Goal: Transaction & Acquisition: Obtain resource

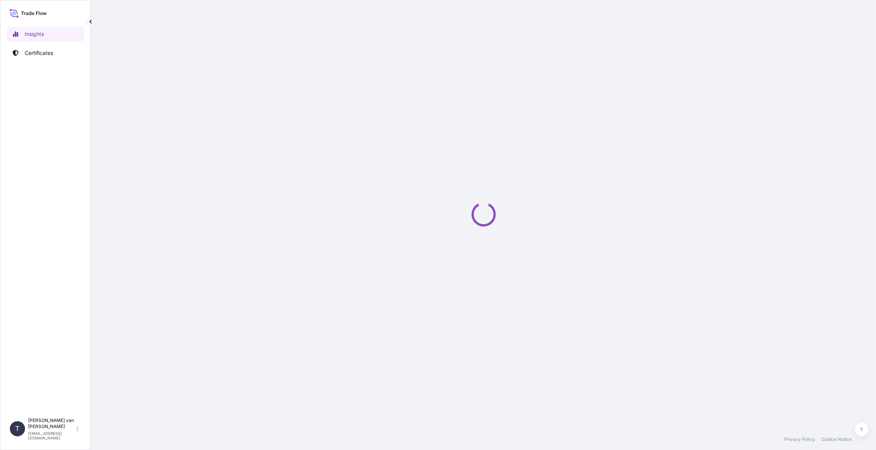
select select "2025"
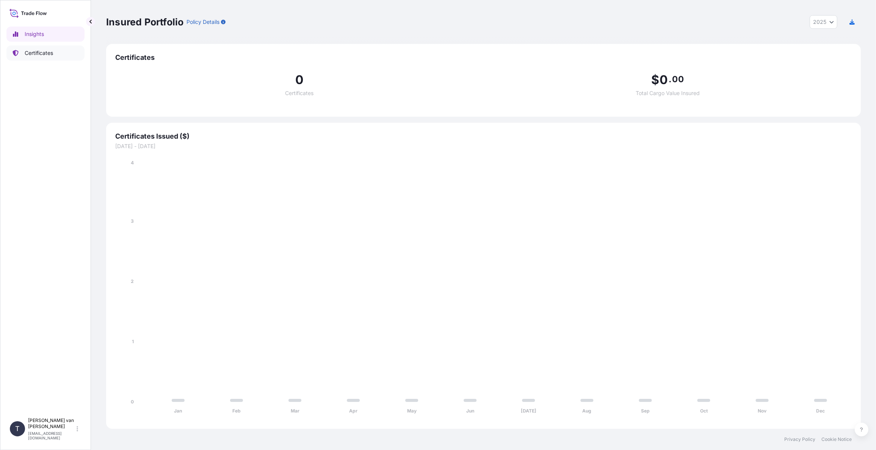
click at [42, 52] on p "Certificates" at bounding box center [39, 53] width 28 height 8
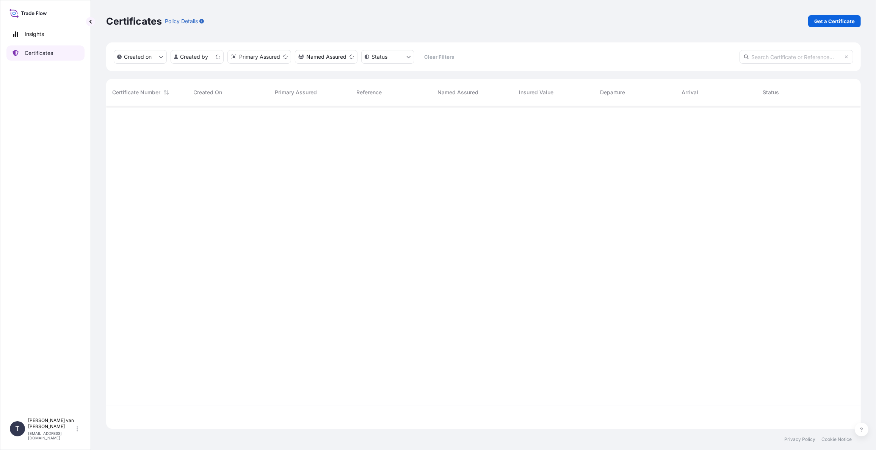
scroll to position [322, 749]
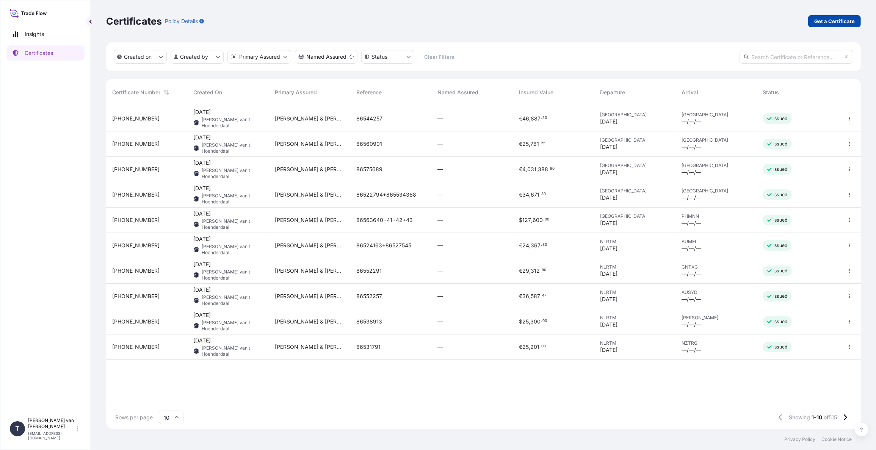
click at [829, 19] on p "Get a Certificate" at bounding box center [834, 21] width 41 height 8
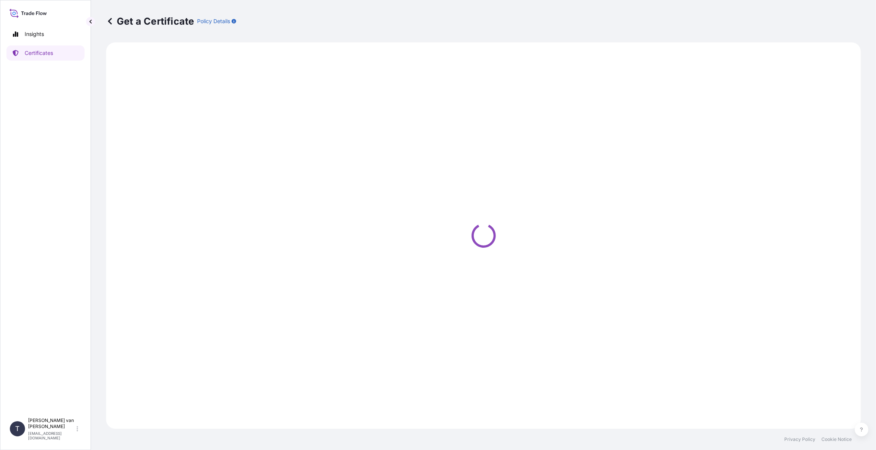
select select "Sea"
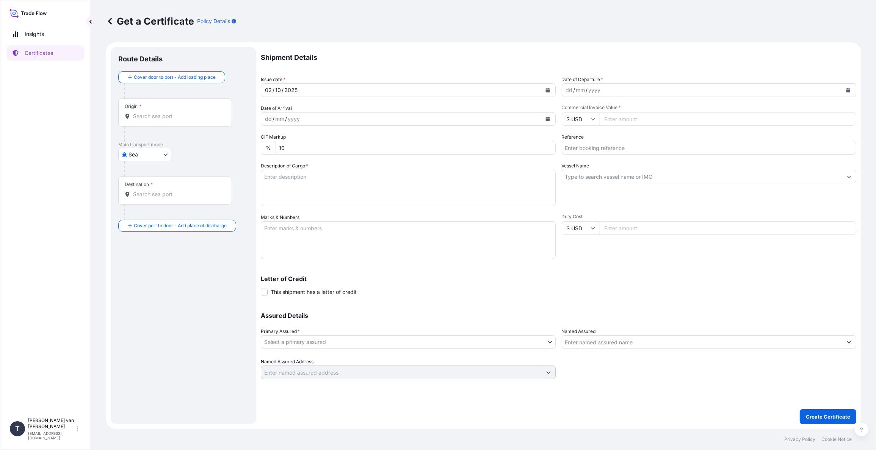
click at [848, 89] on icon "Calendar" at bounding box center [849, 90] width 4 height 5
click at [850, 92] on icon "Calendar" at bounding box center [849, 90] width 4 height 5
click at [604, 139] on div "1" at bounding box center [604, 140] width 14 height 14
click at [616, 121] on input "Commercial Invoice Value *" at bounding box center [728, 119] width 257 height 14
type input "149376.18"
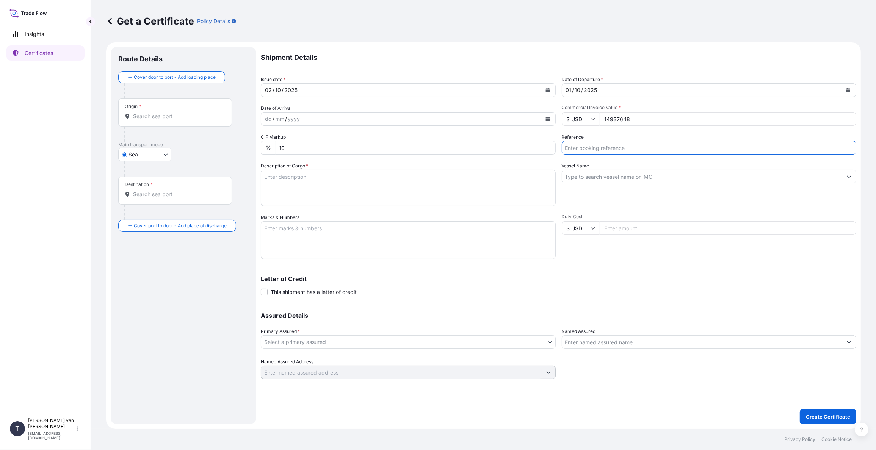
click at [601, 149] on input "Reference" at bounding box center [709, 148] width 295 height 14
type input "DO 86553684+85+86"
click at [615, 171] on input "Vessel Name" at bounding box center [702, 177] width 281 height 14
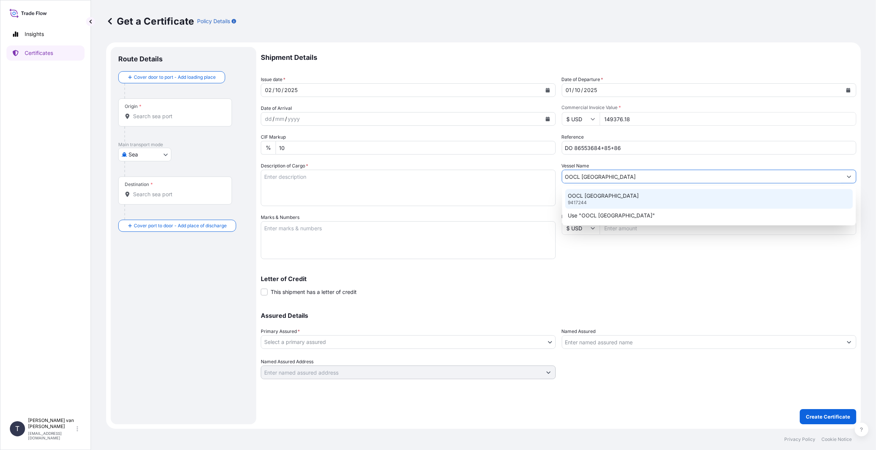
click at [595, 192] on p "OOCL SEOUL" at bounding box center [603, 196] width 71 height 8
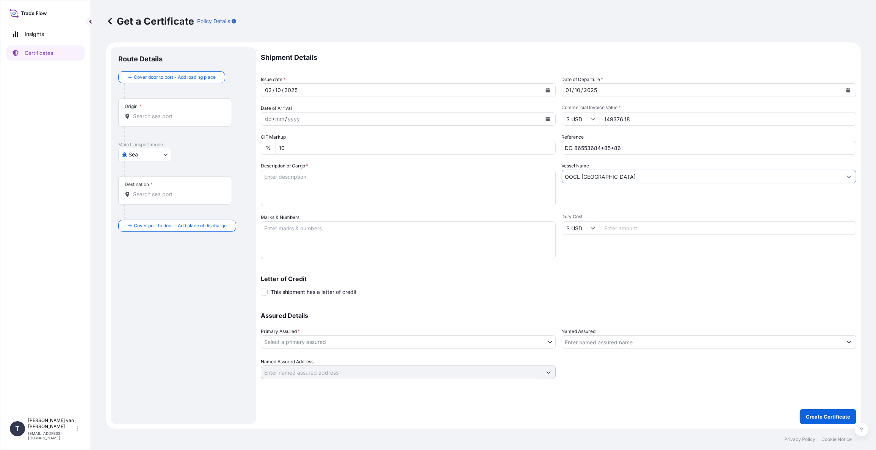
type input "OOCL SEOUL"
click at [309, 180] on textarea "Description of Cargo *" at bounding box center [408, 188] width 295 height 36
drag, startPoint x: 311, startPoint y: 202, endPoint x: 244, endPoint y: 193, distance: 67.7
click at [244, 193] on form "Route Details Cover door to port - Add loading place Place of loading Road / In…" at bounding box center [483, 235] width 755 height 387
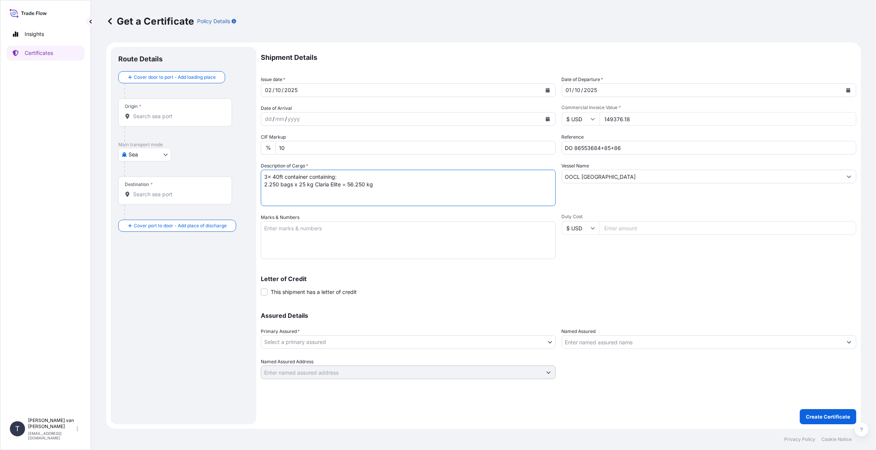
scroll to position [0, 0]
type textarea "3x 40ft container containing: 2.250 bags x 25 kg Claria Elite = 56.250 kg"
click at [273, 248] on textarea "Marks & Numbers" at bounding box center [408, 240] width 295 height 38
paste textarea "DO: 86553684+85+86 PO: 4400627111"
click at [287, 180] on textarea "3x 40ft container containing: 2.250 bags x 25 kg Claria Elite = 56.250 kg" at bounding box center [408, 188] width 295 height 36
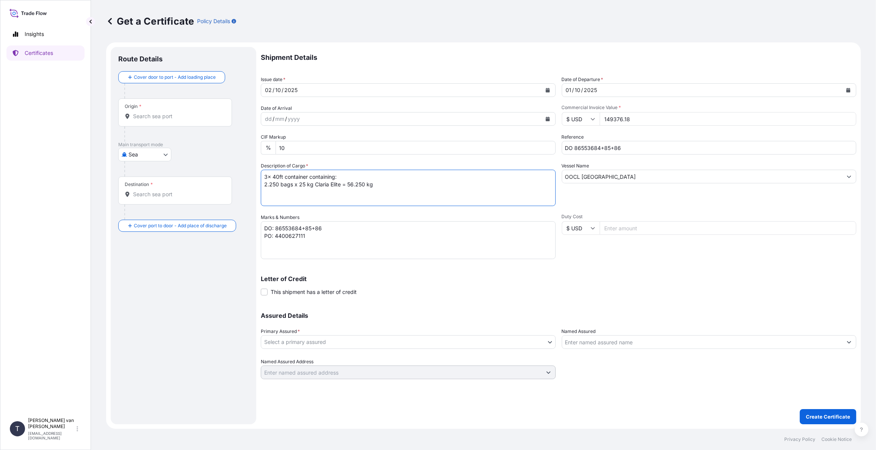
drag, startPoint x: 307, startPoint y: 177, endPoint x: 262, endPoint y: 177, distance: 44.7
click at [262, 177] on textarea "3x 40ft container containing: 2.250 bags x 25 kg Claria Elite = 56.250 kg" at bounding box center [408, 188] width 295 height 36
click at [278, 177] on textarea "3x 40ft container containing: 2.250 bags x 25 kg Claria Elite = 56.250 kg" at bounding box center [408, 188] width 295 height 36
drag, startPoint x: 308, startPoint y: 176, endPoint x: 264, endPoint y: 176, distance: 44.4
click at [264, 176] on textarea "3x 40ft container containing: 2.250 bags x 25 kg Claria Elite = 56.250 kg" at bounding box center [408, 188] width 295 height 36
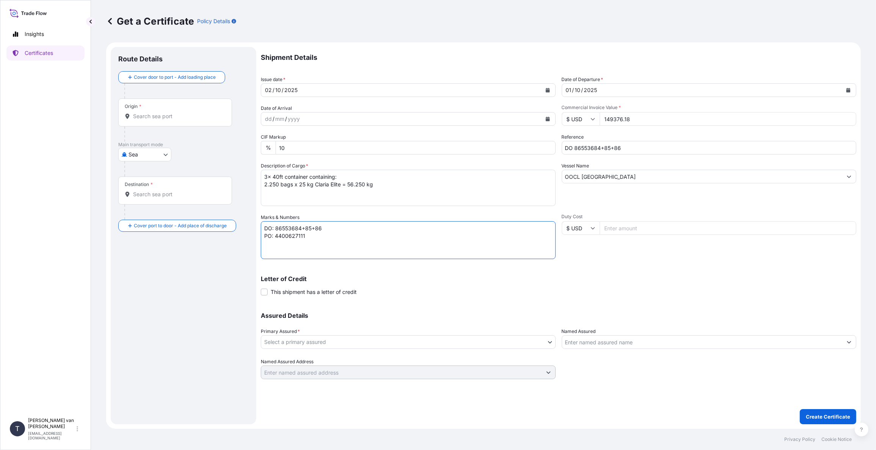
drag, startPoint x: 263, startPoint y: 228, endPoint x: 268, endPoint y: 228, distance: 4.9
click at [263, 228] on textarea "DO: 86553684+85+86 PO: 4400627111" at bounding box center [408, 240] width 295 height 38
paste textarea "3x 40ft container"
type textarea "3x 40ft container: CONTAINER: SEAL: OOCU7920613 00103173 TEMU6910940 00103151 T…"
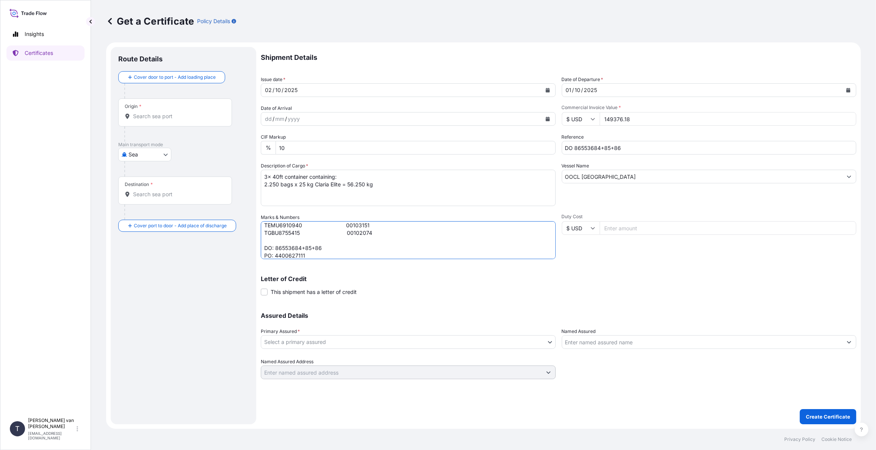
click at [291, 339] on body "Insights Certificates T Tim van t Hoenderdaal logistics@tmalogistics.nl Get a C…" at bounding box center [438, 225] width 876 height 450
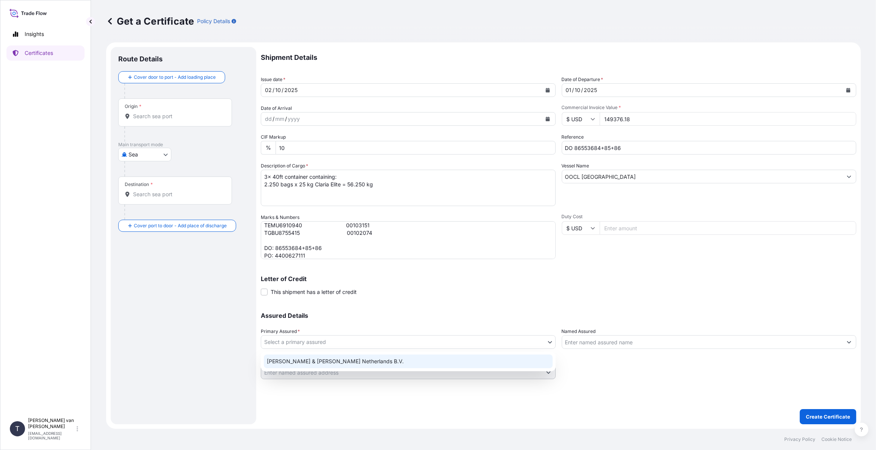
click at [290, 358] on div "Tate & Lyle Netherlands B.V." at bounding box center [408, 362] width 289 height 14
select select "31666"
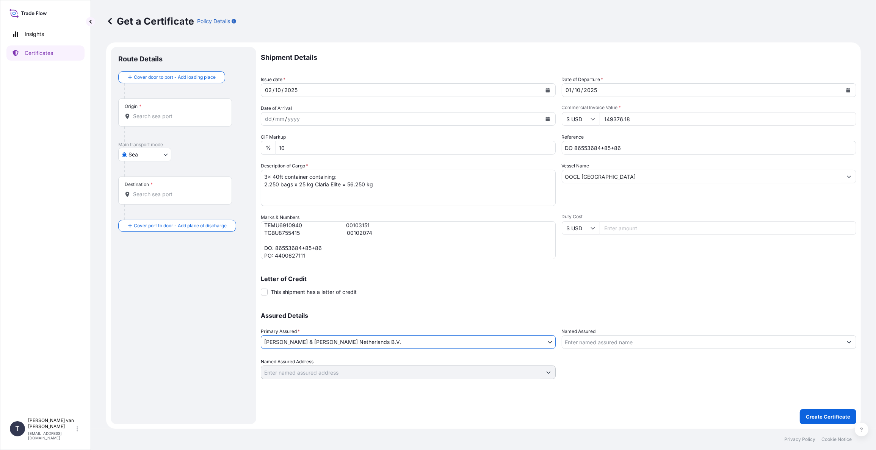
click at [155, 114] on input "Origin *" at bounding box center [177, 117] width 89 height 8
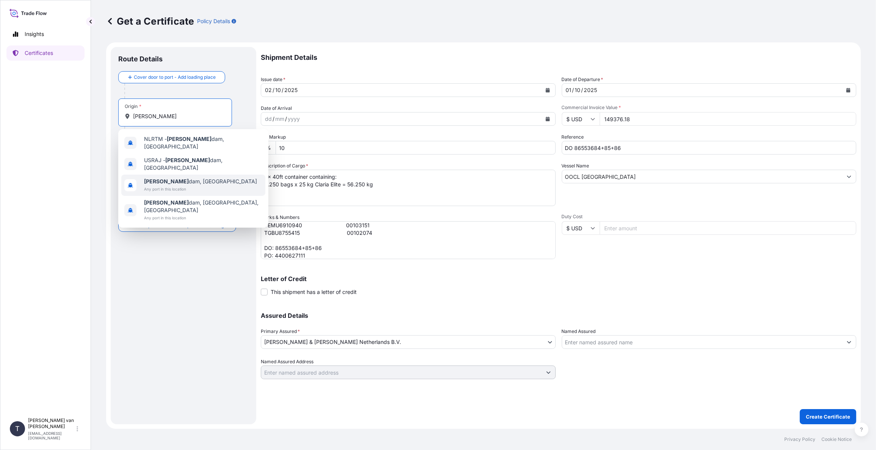
click at [162, 178] on span "Rotter dam, Netherlands" at bounding box center [200, 182] width 113 height 8
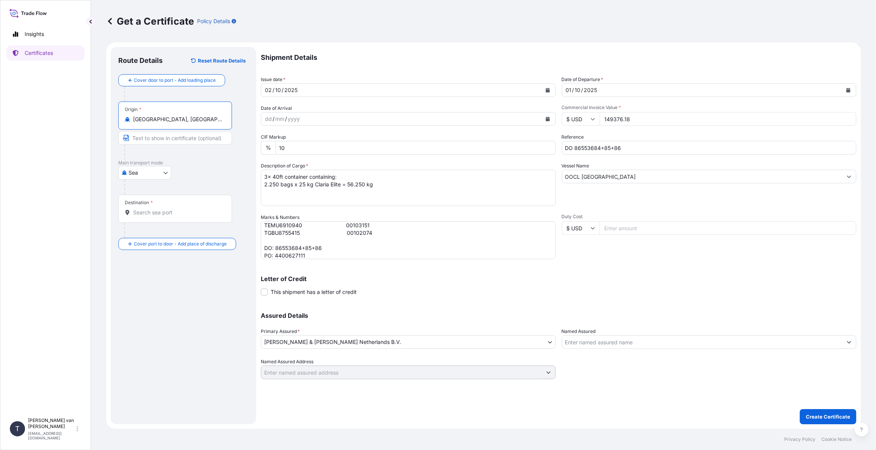
type input "Rotterdam, Netherlands"
click at [159, 213] on input "Destination *" at bounding box center [177, 213] width 89 height 8
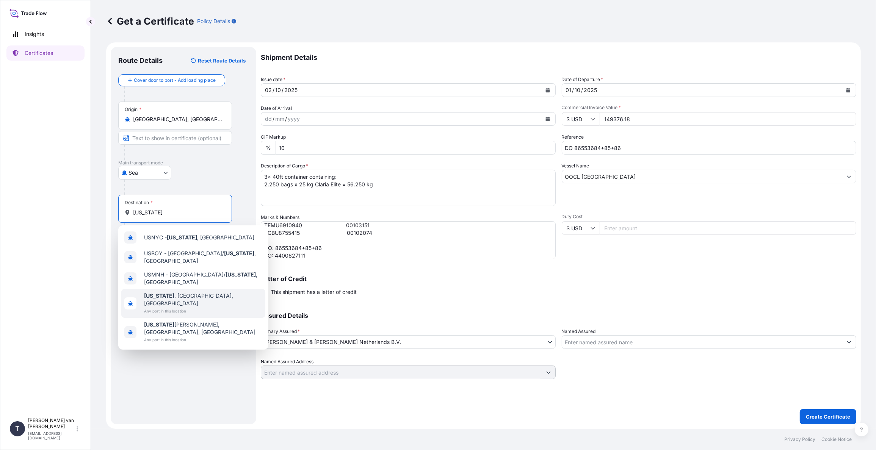
click at [177, 292] on span "New York , NY, USA" at bounding box center [203, 299] width 118 height 15
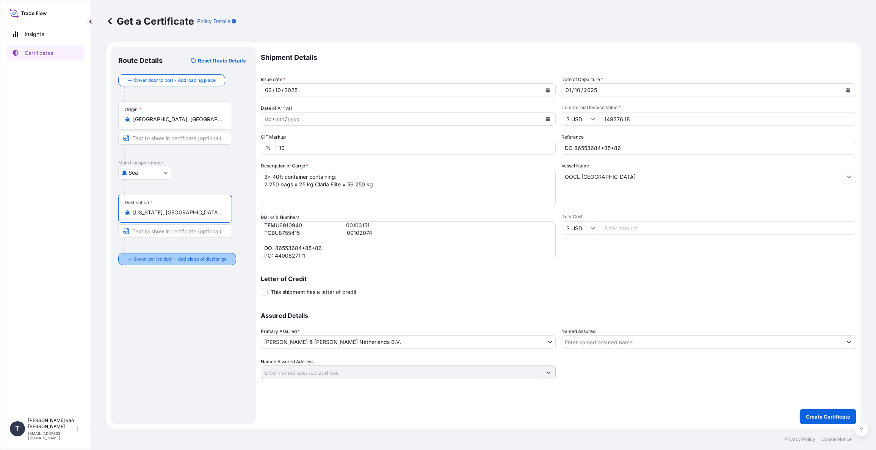
type input "New York, NY, USA"
click at [166, 300] on input "Place of Discharge" at bounding box center [177, 300] width 89 height 8
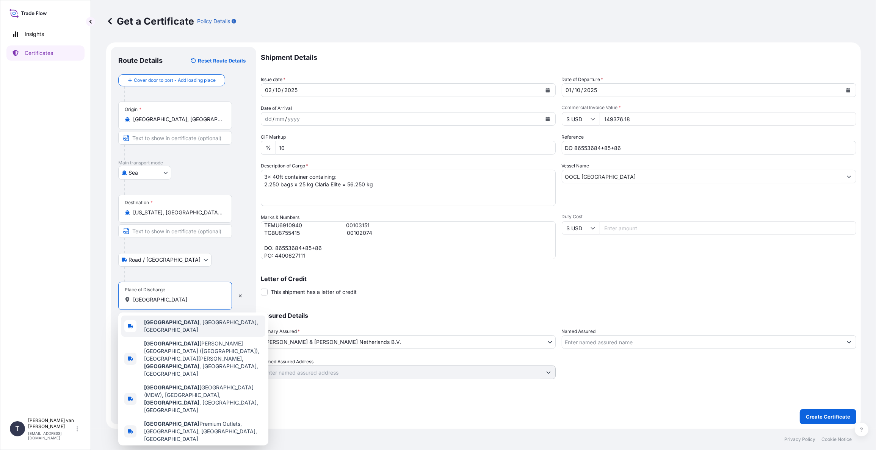
click at [173, 326] on span "Chicago , IL, USA" at bounding box center [203, 326] width 118 height 15
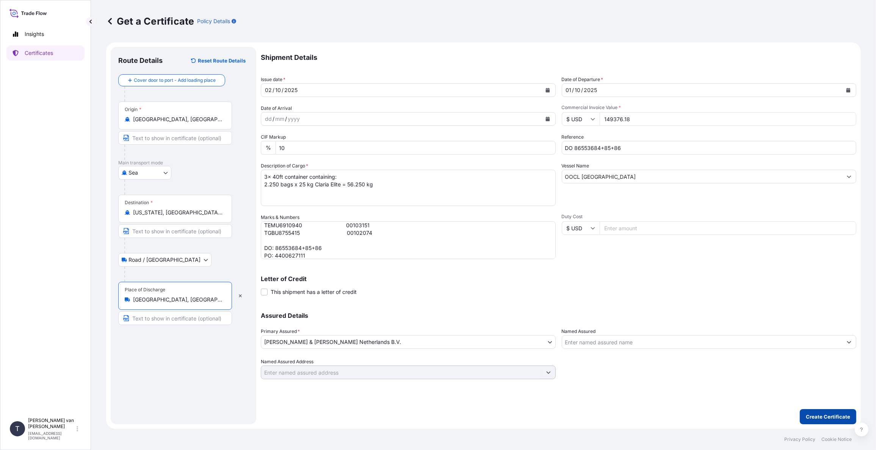
type input "Chicago, IL, USA"
click at [822, 415] on p "Create Certificate" at bounding box center [828, 417] width 44 height 8
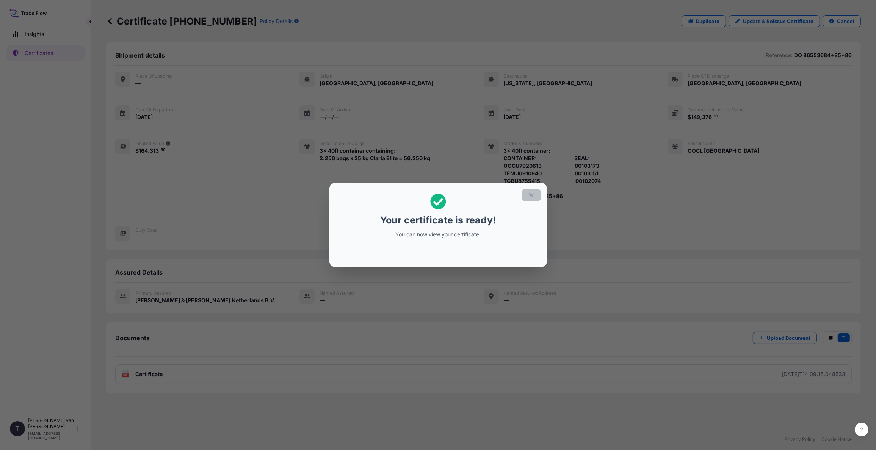
click at [534, 194] on icon "button" at bounding box center [531, 195] width 7 height 7
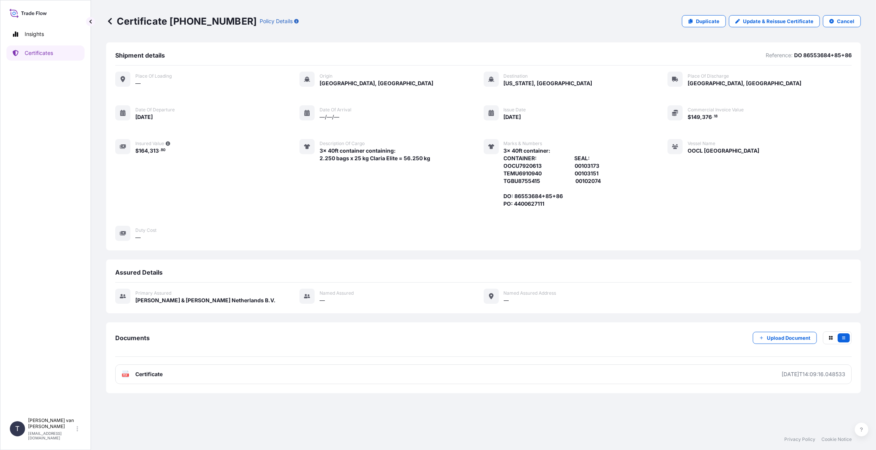
click at [228, 23] on p "Certificate 31666-544-1" at bounding box center [181, 21] width 151 height 12
drag, startPoint x: 229, startPoint y: 21, endPoint x: 170, endPoint y: 21, distance: 58.4
click at [170, 21] on p "Certificate 31666-544-1" at bounding box center [181, 21] width 151 height 12
copy p "31666-544-1"
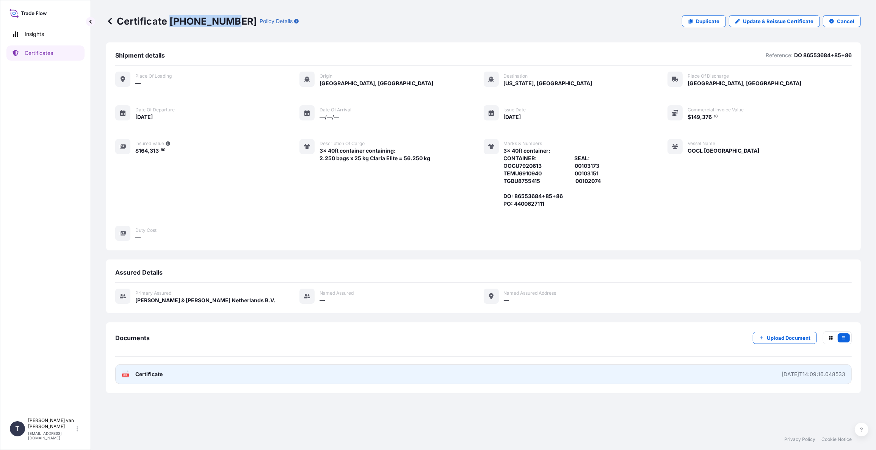
click at [141, 377] on span "Certificate" at bounding box center [148, 375] width 27 height 8
